Goal: Transaction & Acquisition: Book appointment/travel/reservation

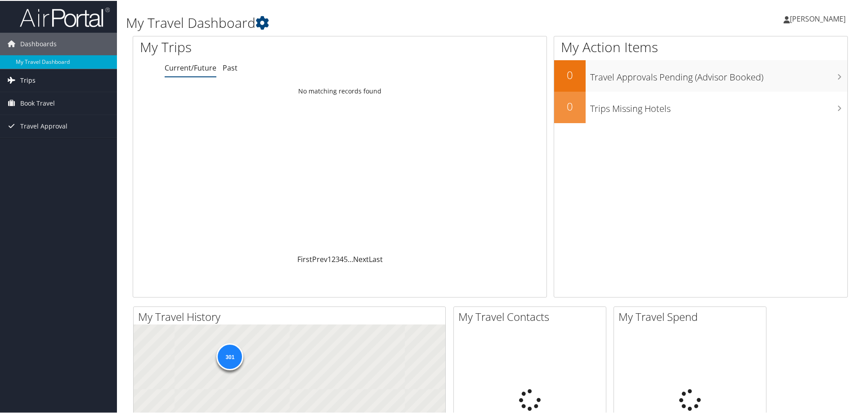
click at [26, 76] on span "Trips" at bounding box center [27, 79] width 15 height 22
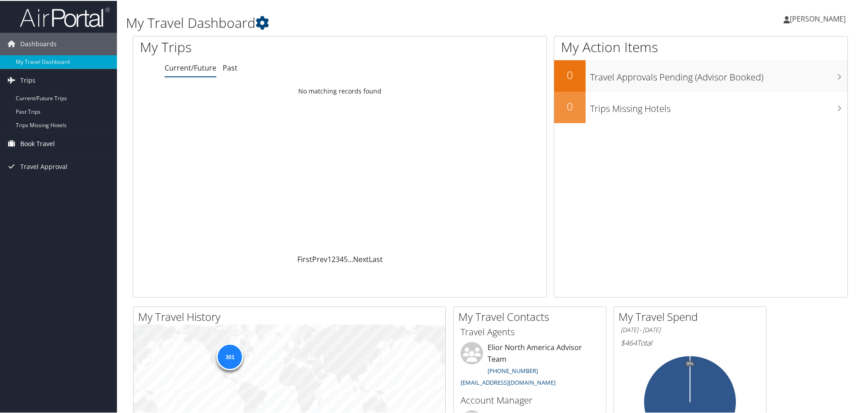
click at [27, 143] on span "Book Travel" at bounding box center [37, 143] width 35 height 22
click at [53, 186] on link "Book/Manage Online Trips" at bounding box center [58, 187] width 117 height 13
